Goal: Download file/media

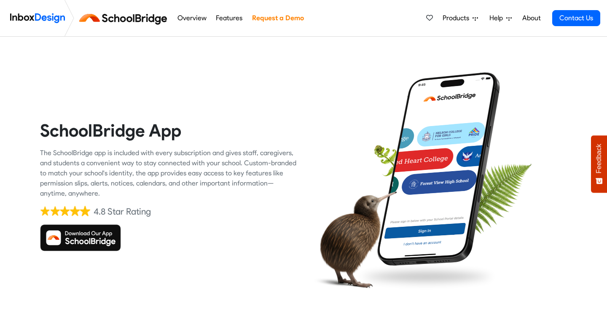
click at [106, 236] on img at bounding box center [80, 237] width 81 height 27
click at [58, 243] on img at bounding box center [80, 237] width 81 height 27
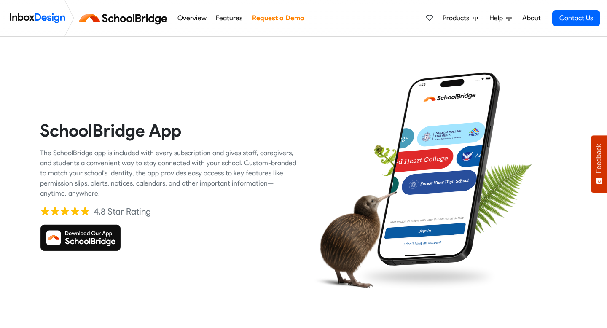
click at [58, 243] on img at bounding box center [80, 237] width 81 height 27
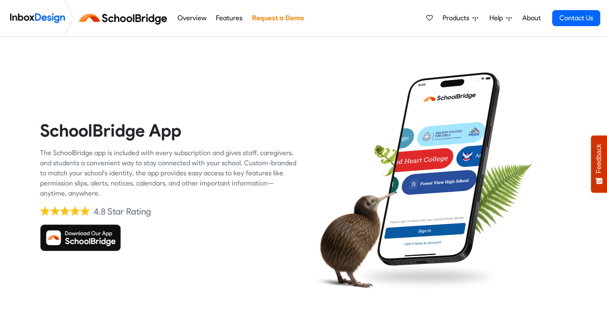
click at [58, 243] on img at bounding box center [80, 237] width 81 height 27
